Goal: Information Seeking & Learning: Learn about a topic

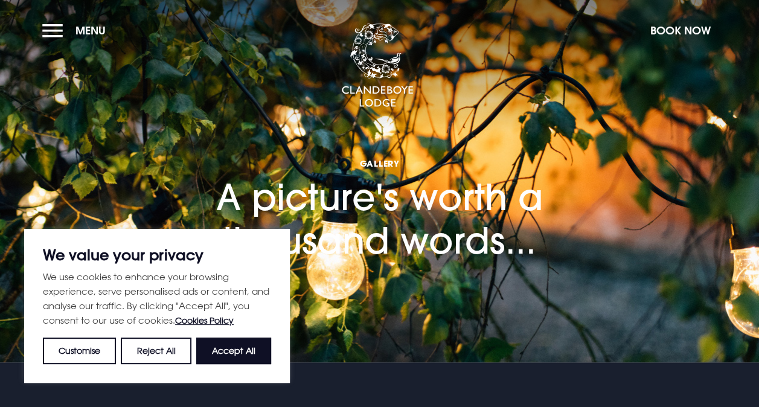
drag, startPoint x: 0, startPoint y: 0, endPoint x: 413, endPoint y: 268, distance: 492.4
click at [413, 268] on div "Gallery A picture's worth a thousand words..." at bounding box center [380, 171] width 498 height 191
click at [245, 345] on button "Accept All" at bounding box center [233, 351] width 75 height 27
checkbox input "true"
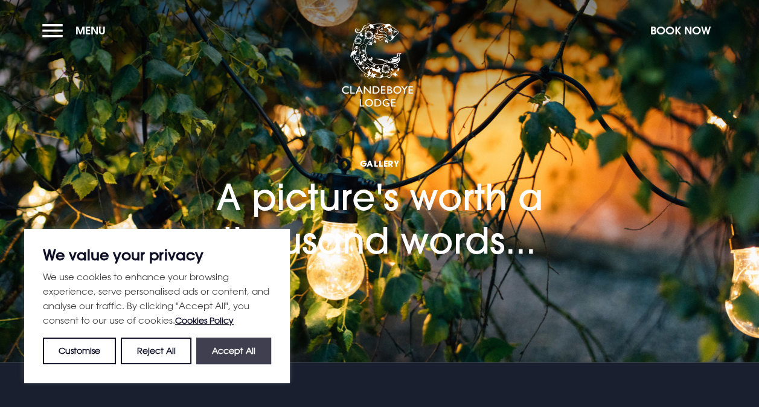
checkbox input "true"
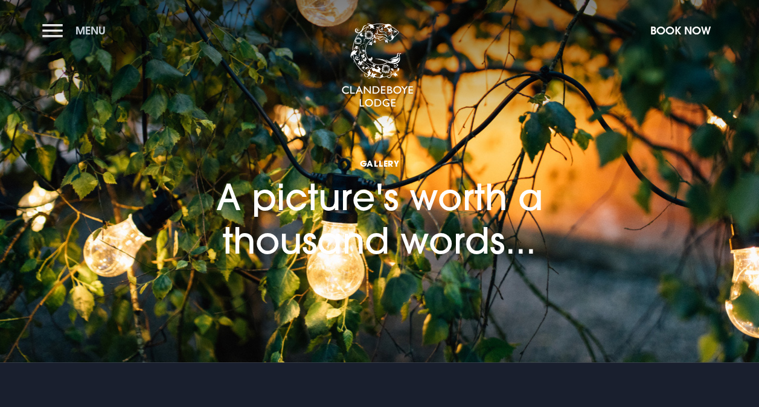
click at [51, 25] on button "Menu" at bounding box center [76, 31] width 69 height 26
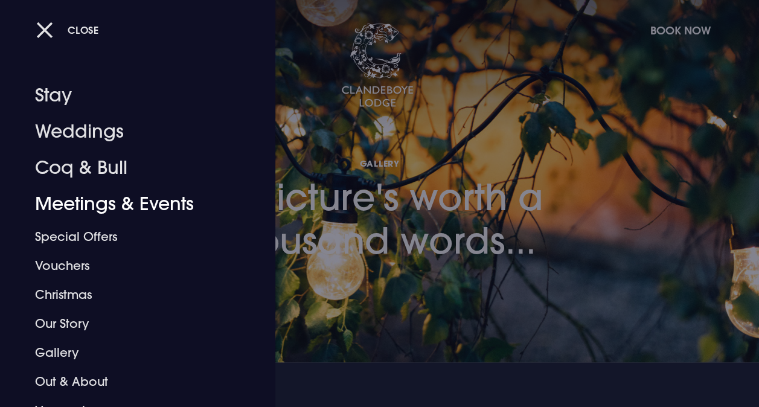
scroll to position [47, 0]
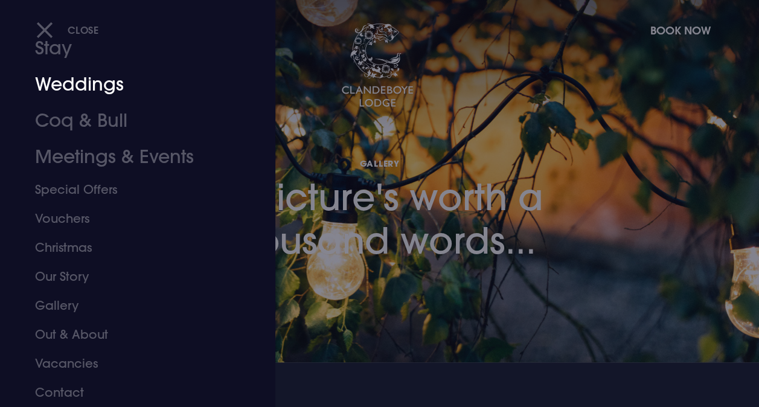
click at [82, 87] on link "Weddings" at bounding box center [129, 84] width 189 height 36
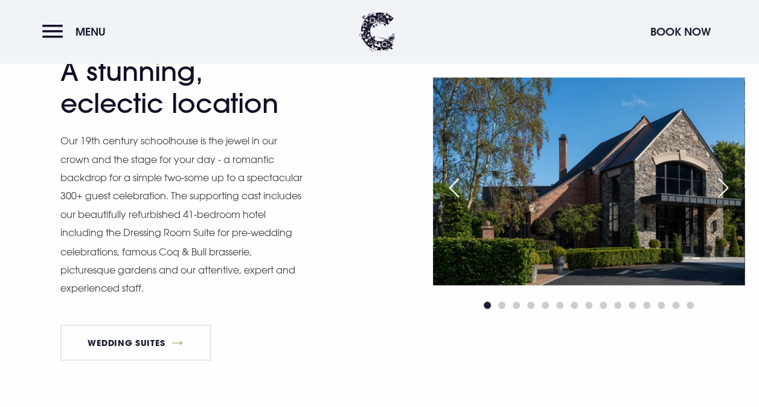
scroll to position [893, 0]
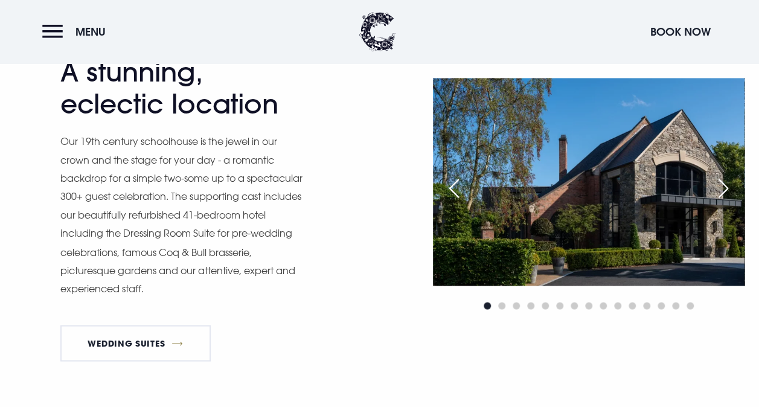
click at [723, 188] on div "Next slide" at bounding box center [723, 188] width 30 height 27
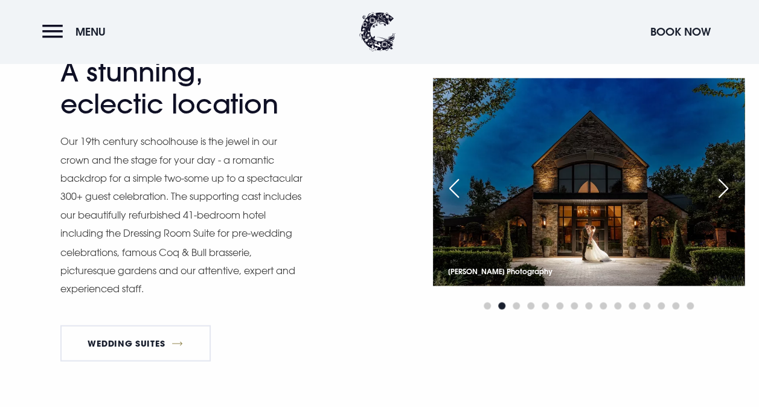
click at [723, 188] on div "Next slide" at bounding box center [723, 188] width 30 height 27
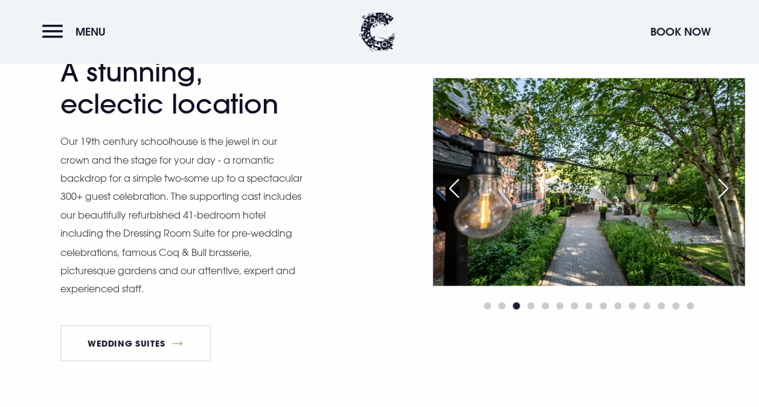
click at [723, 188] on div "Next slide" at bounding box center [723, 188] width 30 height 27
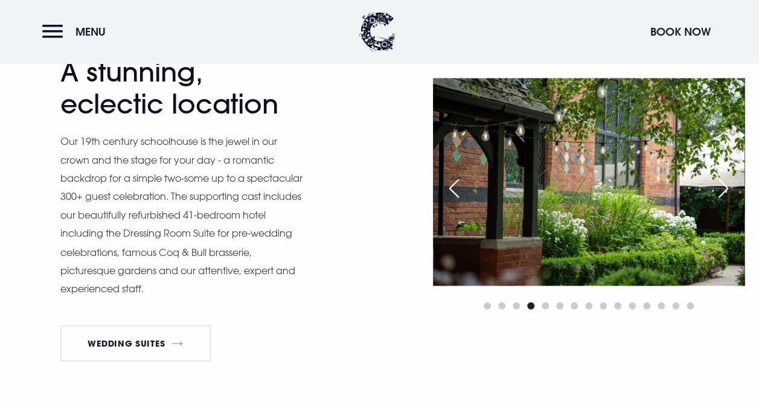
click at [723, 188] on div "Next slide" at bounding box center [723, 188] width 30 height 27
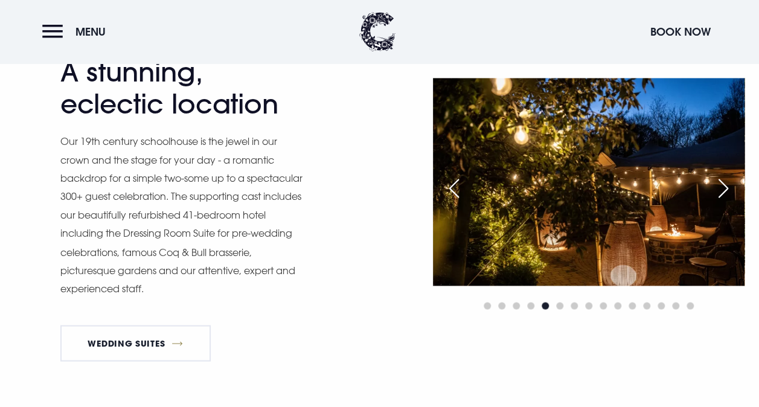
click at [723, 188] on div "Next slide" at bounding box center [723, 188] width 30 height 27
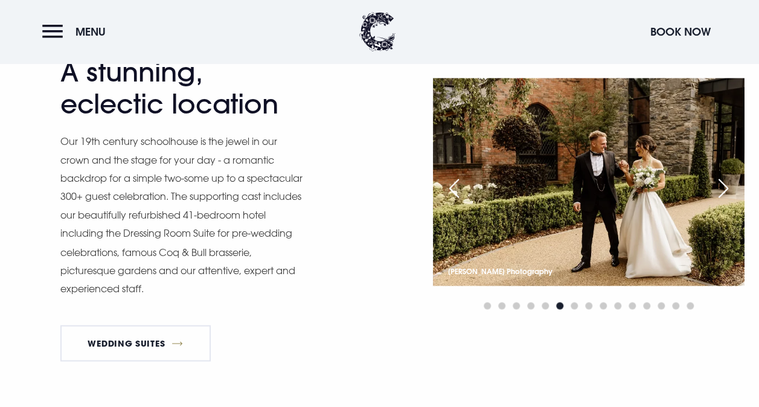
click at [723, 188] on div "Next slide" at bounding box center [723, 188] width 30 height 27
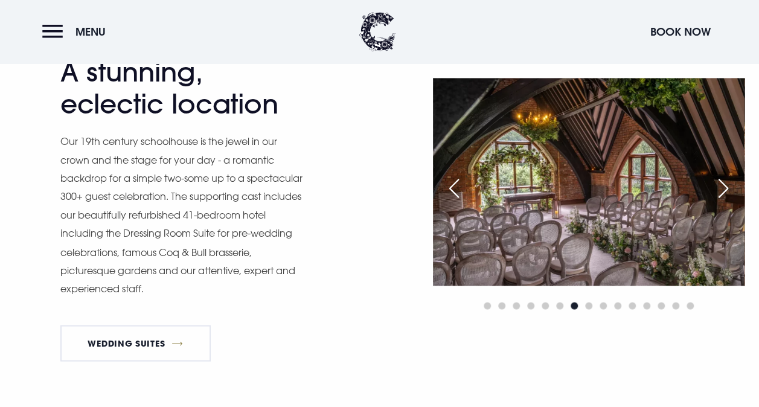
click at [723, 188] on div "Next slide" at bounding box center [723, 188] width 30 height 27
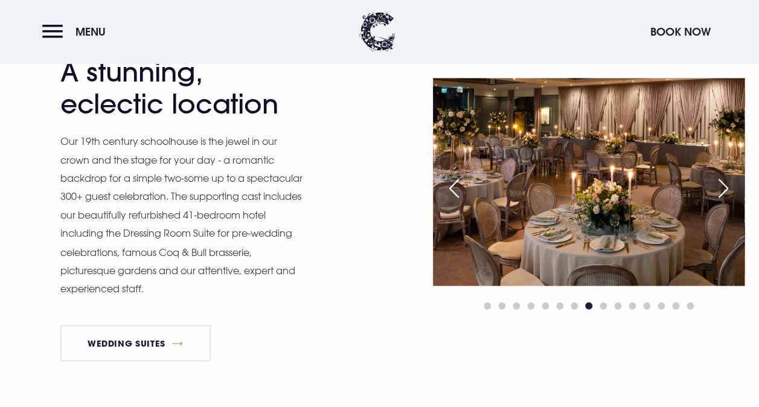
click at [723, 188] on div "Next slide" at bounding box center [723, 188] width 30 height 27
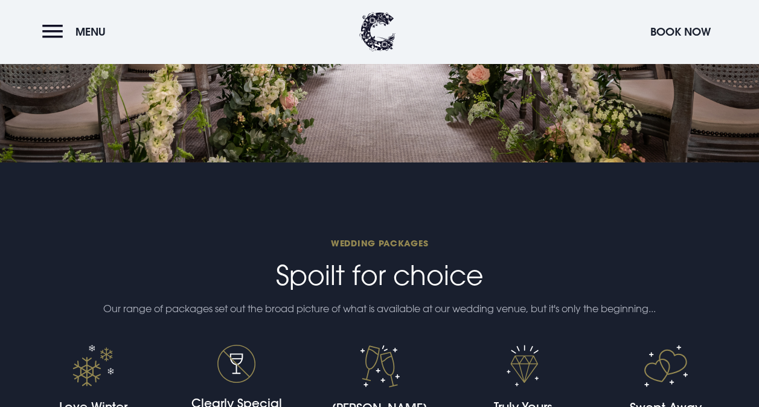
scroll to position [1745, 0]
